Goal: Participate in discussion: Engage in conversation with other users on a specific topic

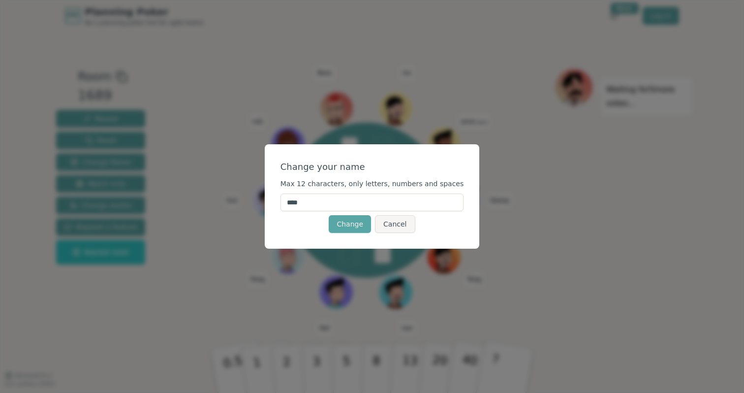
click at [338, 199] on input "****" at bounding box center [371, 202] width 183 height 18
type input "***"
click at [335, 223] on button "Change" at bounding box center [350, 224] width 42 height 18
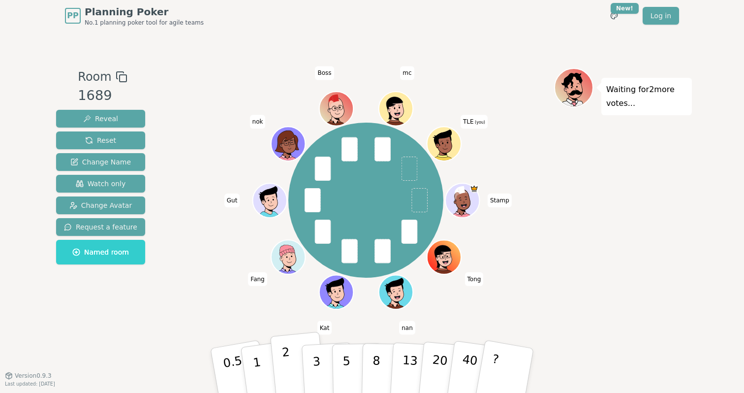
click at [295, 367] on button "2" at bounding box center [298, 371] width 56 height 78
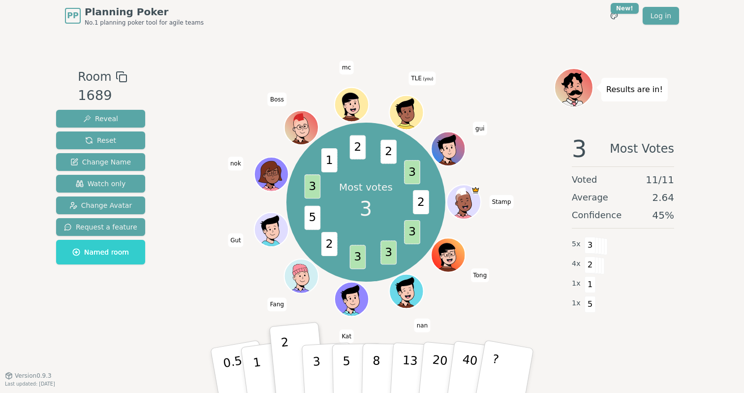
click at [545, 251] on div "Most votes 3 2 3 3 3 2 5 3 1 2 2 3 Stamp [PERSON_NAME] [PERSON_NAME] Gut nok Bo…" at bounding box center [366, 202] width 376 height 233
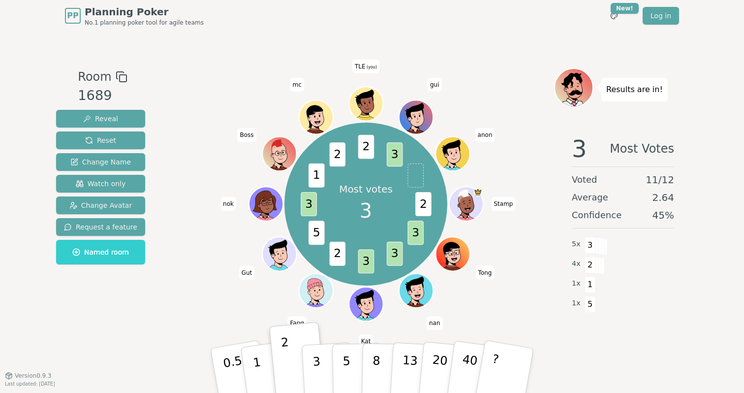
click at [655, 326] on div "Results are in! 3 Most Votes Voted 11 / 12 Average 2.64 Confidence 45 % 5 x 3 4…" at bounding box center [623, 203] width 138 height 271
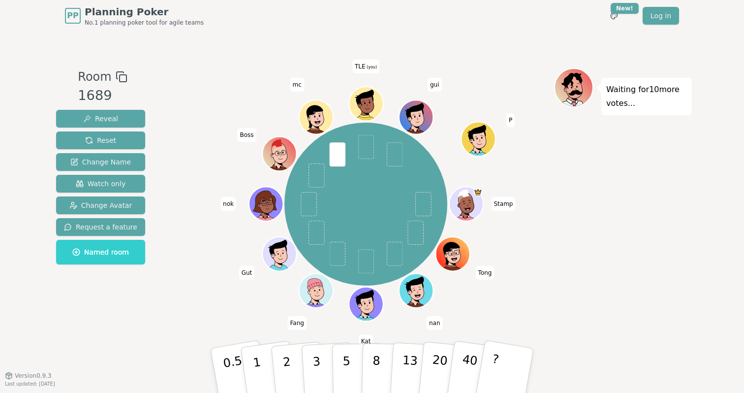
click at [615, 301] on div "Waiting for 10 more votes..." at bounding box center [623, 203] width 138 height 271
click at [318, 363] on p "3" at bounding box center [317, 371] width 11 height 54
click at [280, 370] on button "2" at bounding box center [298, 371] width 56 height 78
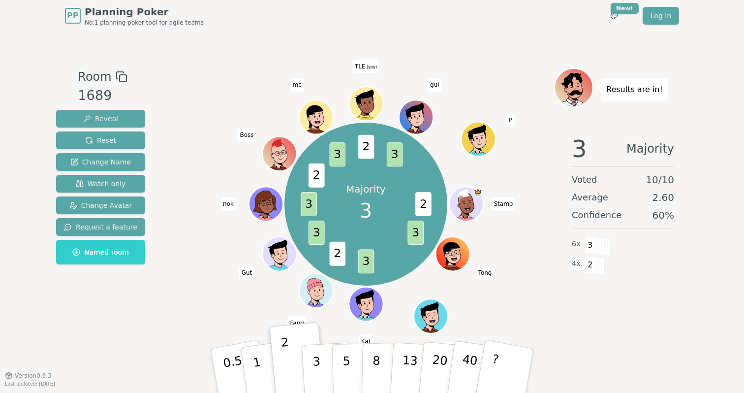
click at [563, 317] on div "3 Majority Voted 10 / 10 Average 2.60 Confidence 60 % 6 x 3 4 x 2" at bounding box center [623, 225] width 138 height 197
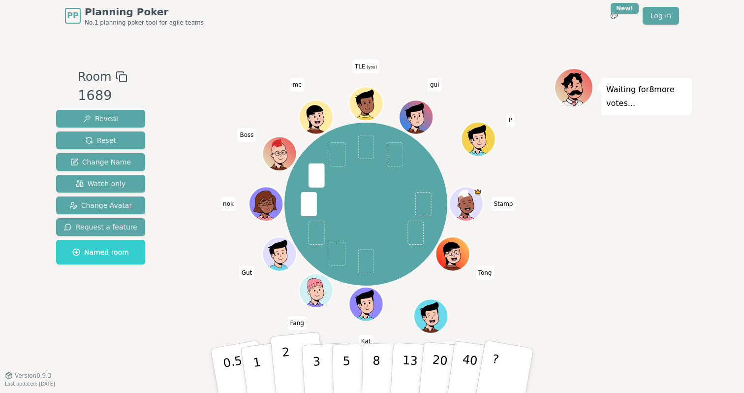
click at [288, 362] on p "2" at bounding box center [287, 372] width 13 height 54
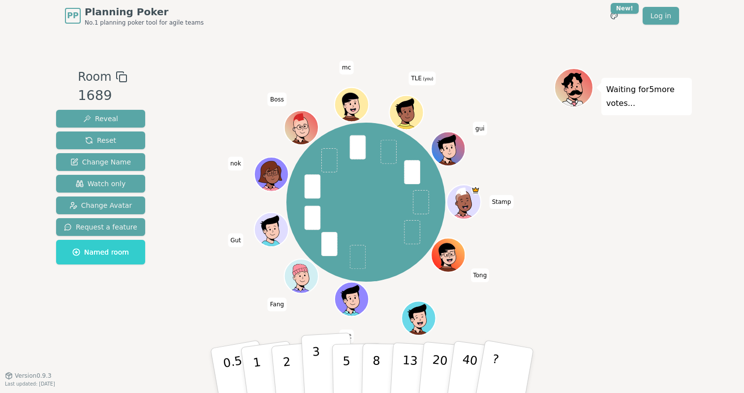
click at [323, 361] on button "3" at bounding box center [328, 370] width 54 height 77
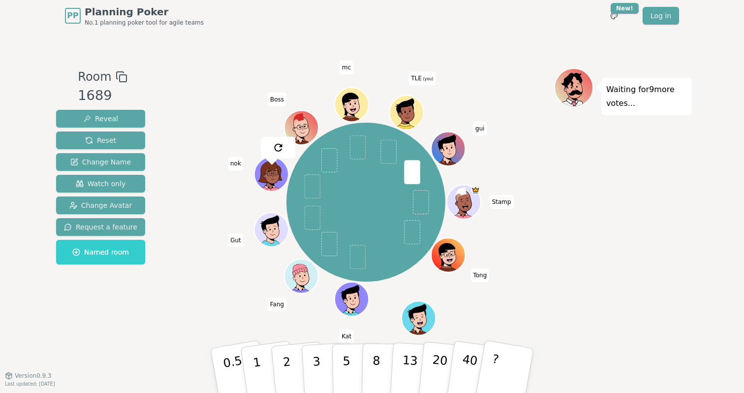
click at [647, 283] on div "Waiting for 9 more votes..." at bounding box center [623, 203] width 138 height 271
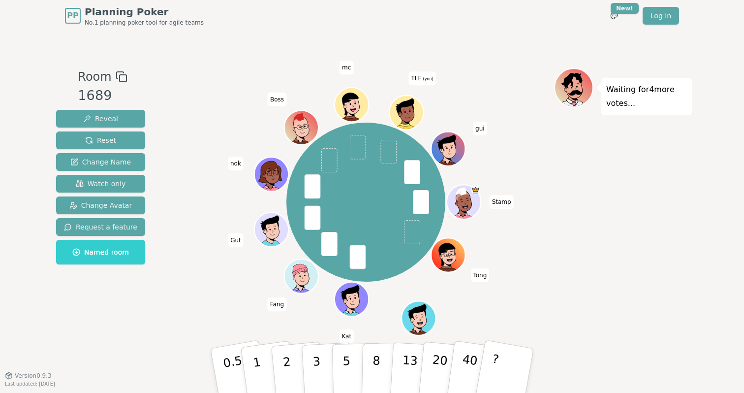
click at [561, 243] on div "Waiting for 4 more votes..." at bounding box center [623, 203] width 138 height 271
click at [285, 364] on p "2" at bounding box center [287, 372] width 13 height 54
click at [289, 366] on p "2" at bounding box center [287, 372] width 13 height 54
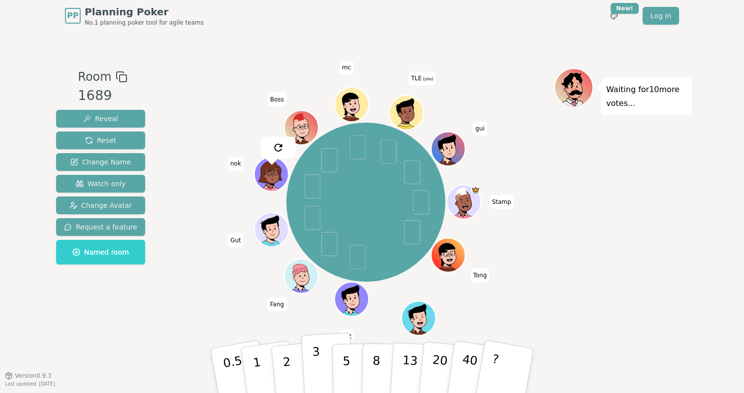
click at [325, 369] on button "3" at bounding box center [328, 370] width 54 height 77
click at [287, 365] on p "2" at bounding box center [287, 372] width 13 height 54
click at [286, 367] on p "2" at bounding box center [287, 372] width 13 height 54
click at [315, 349] on p "3" at bounding box center [317, 371] width 11 height 54
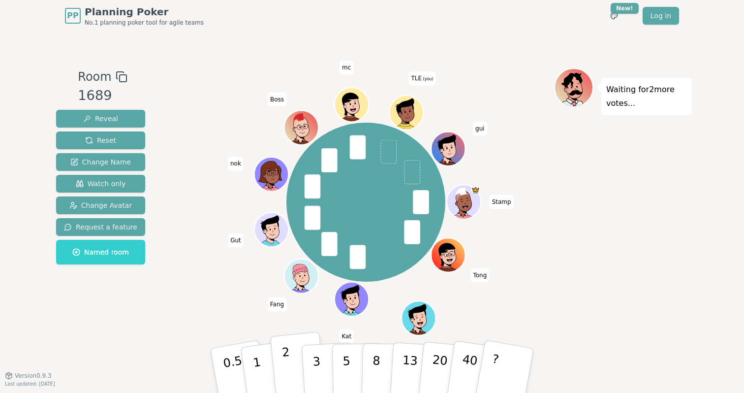
click at [289, 373] on p "2" at bounding box center [287, 372] width 13 height 54
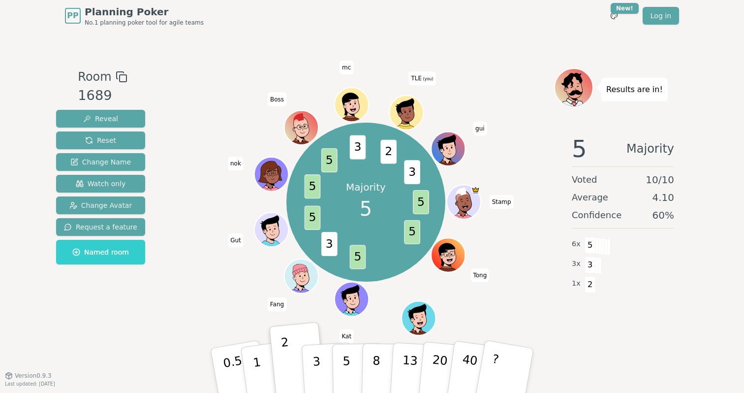
click at [673, 332] on div "Results are in! 5 Majority Voted 10 / 10 Average 4.10 Confidence 60 % 6 x 5 3 x…" at bounding box center [623, 203] width 138 height 271
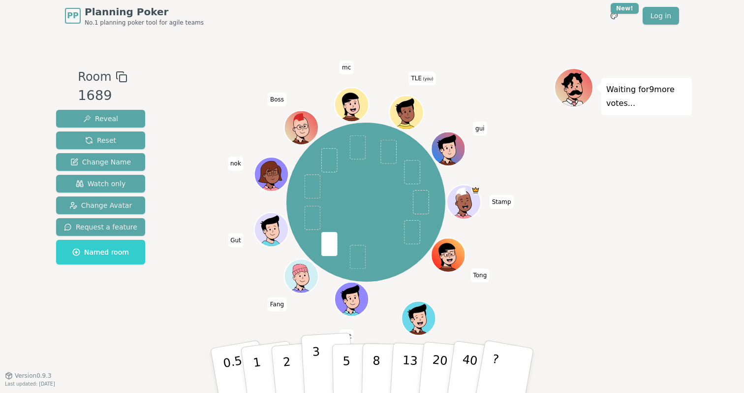
click at [317, 362] on p "3" at bounding box center [317, 371] width 11 height 54
click at [607, 275] on div "Waiting for 10 more votes..." at bounding box center [623, 203] width 138 height 271
click at [343, 367] on p "5" at bounding box center [346, 370] width 8 height 53
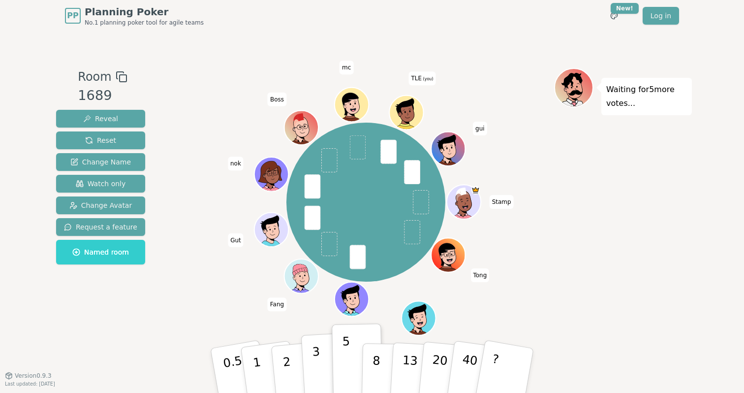
click at [323, 369] on button "3" at bounding box center [328, 370] width 54 height 77
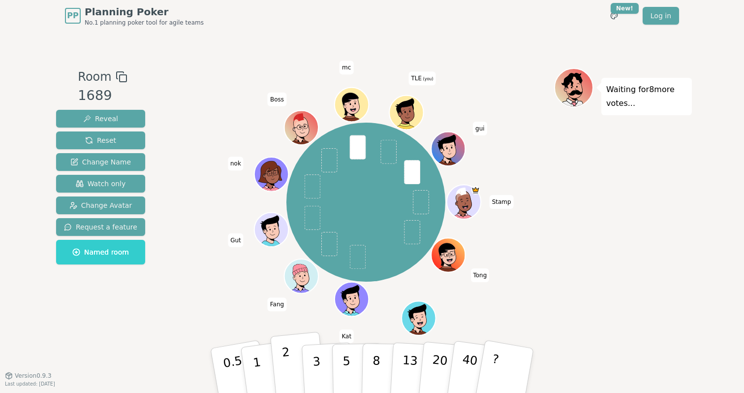
click at [287, 373] on p "2" at bounding box center [287, 372] width 13 height 54
click at [344, 365] on p "5" at bounding box center [346, 370] width 8 height 53
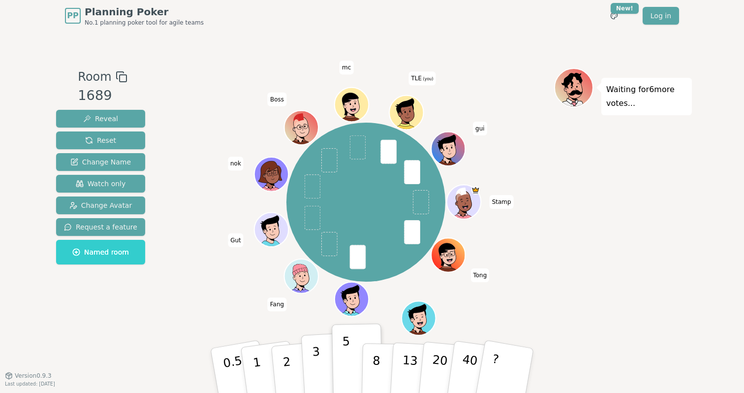
click at [316, 362] on p "3" at bounding box center [317, 371] width 11 height 54
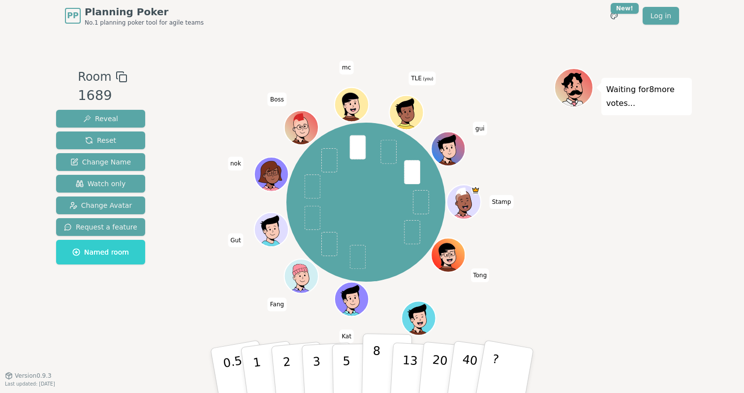
click at [377, 354] on p "8" at bounding box center [376, 369] width 8 height 53
click at [378, 365] on p "8" at bounding box center [376, 369] width 8 height 53
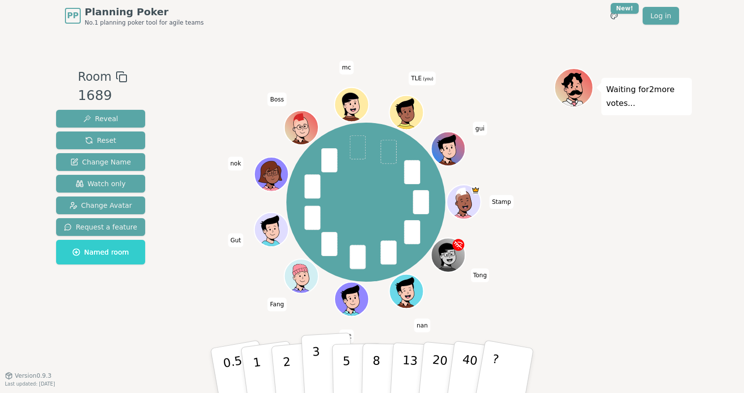
click at [321, 369] on button "3" at bounding box center [328, 370] width 54 height 77
